Goal: Navigation & Orientation: Go to known website

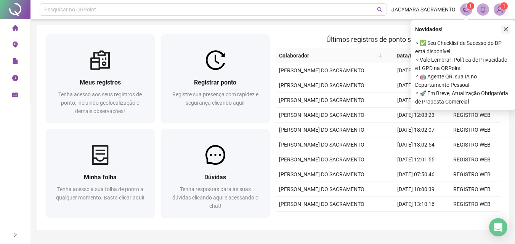
click at [508, 29] on icon "close" at bounding box center [505, 29] width 5 height 5
click at [506, 30] on icon "close" at bounding box center [505, 29] width 5 height 5
